Goal: Information Seeking & Learning: Learn about a topic

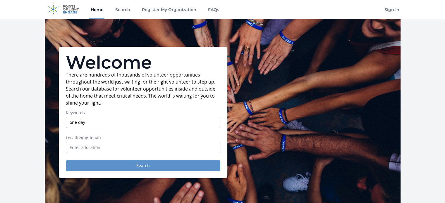
type input "one day"
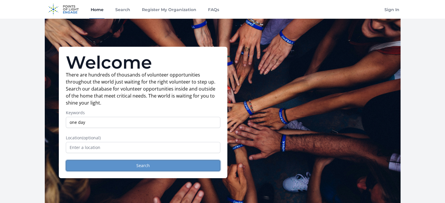
click at [144, 165] on button "Search" at bounding box center [143, 165] width 154 height 11
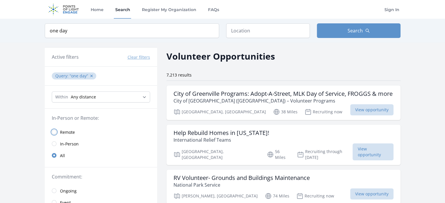
click at [54, 132] on input "radio" at bounding box center [54, 132] width 5 height 5
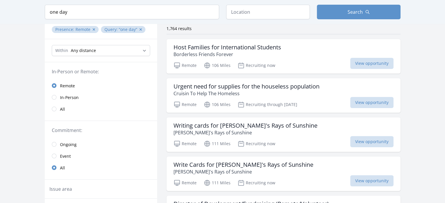
scroll to position [51, 0]
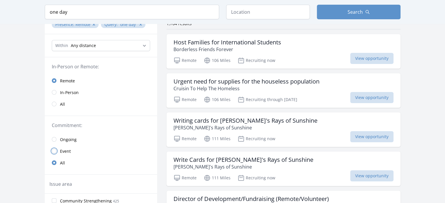
click at [54, 151] on input "radio" at bounding box center [54, 151] width 5 height 5
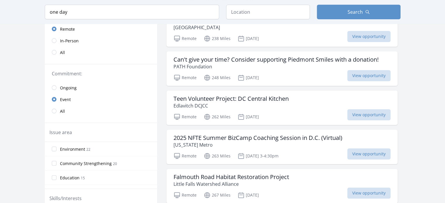
scroll to position [45, 0]
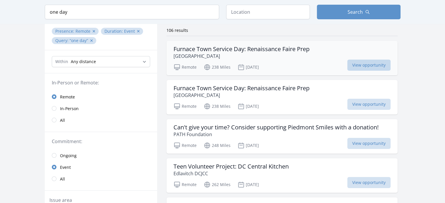
click at [369, 65] on span "View opportunity" at bounding box center [368, 65] width 43 height 11
